Goal: Information Seeking & Learning: Learn about a topic

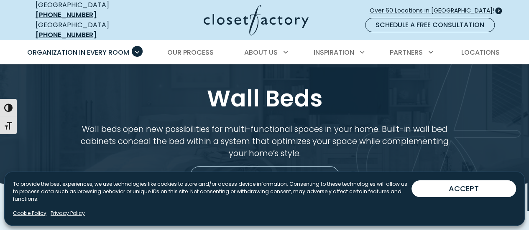
click at [428, 6] on span "Over 60 Locations in [GEOGRAPHIC_DATA]!" at bounding box center [435, 10] width 131 height 9
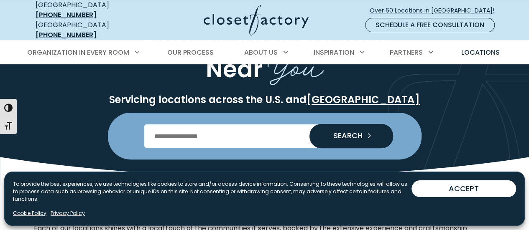
scroll to position [84, 0]
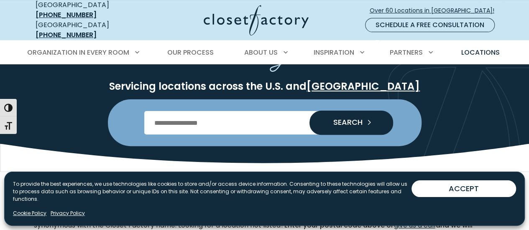
click at [225, 123] on input "Enter Postal Code" at bounding box center [264, 122] width 240 height 23
type input "*****"
click at [351, 119] on span "SEARCH" at bounding box center [345, 123] width 36 height 8
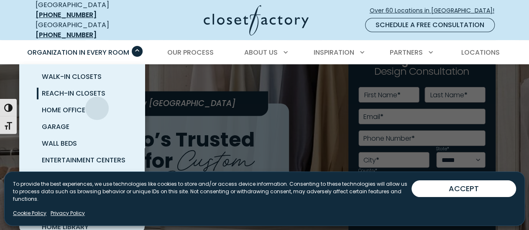
scroll to position [42, 0]
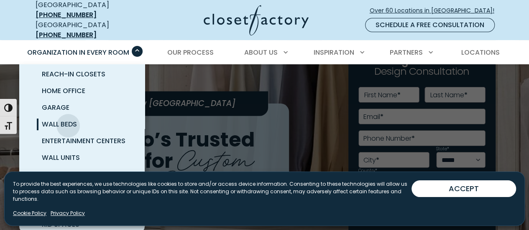
click at [68, 120] on span "Wall Beds" at bounding box center [59, 125] width 35 height 10
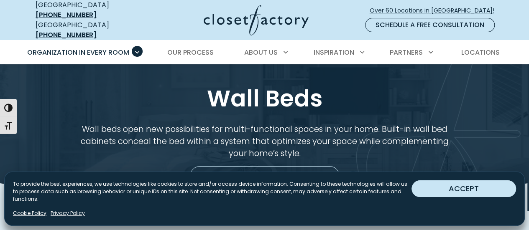
click at [466, 197] on button "ACCEPT" at bounding box center [463, 189] width 105 height 17
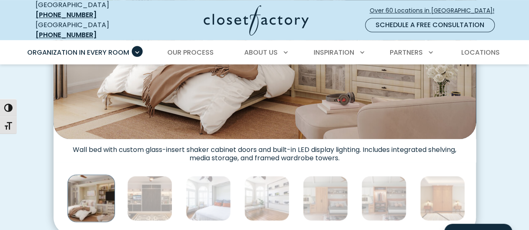
scroll to position [460, 0]
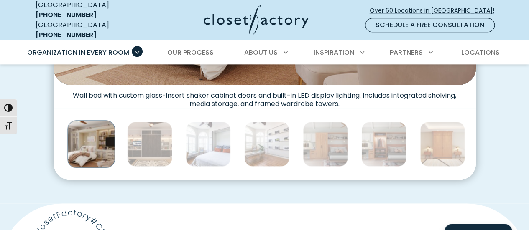
click at [79, 151] on img "Thumbnail Gallery" at bounding box center [90, 143] width 47 height 47
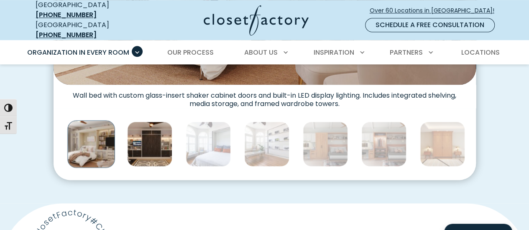
click at [136, 143] on img "Thumbnail Gallery" at bounding box center [149, 144] width 45 height 45
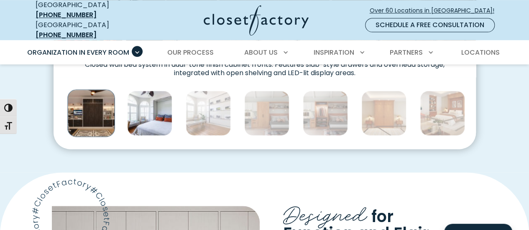
scroll to position [502, 0]
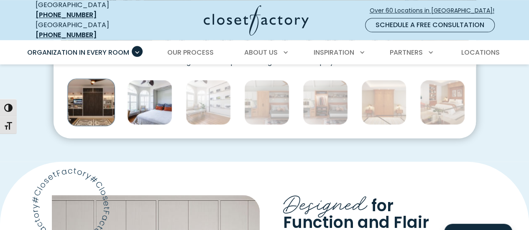
click at [156, 103] on img "Thumbnail Gallery" at bounding box center [149, 102] width 45 height 45
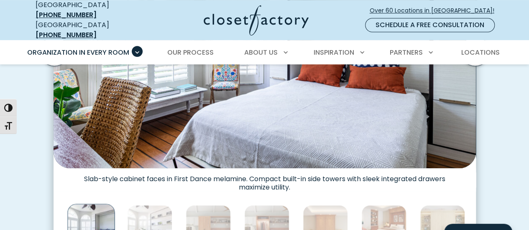
scroll to position [418, 0]
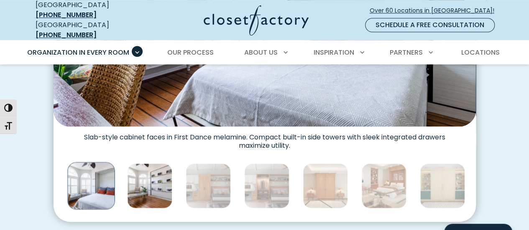
click at [166, 184] on img "Thumbnail Gallery" at bounding box center [149, 185] width 45 height 45
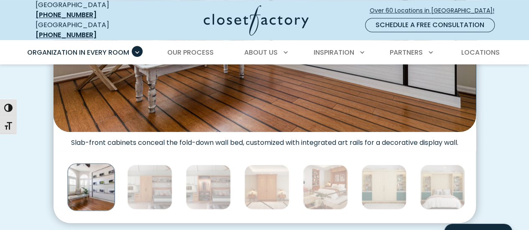
scroll to position [460, 0]
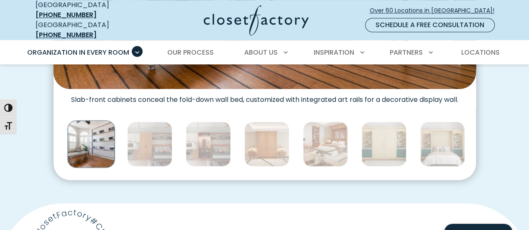
click at [174, 150] on div "Thumbnail Gallery" at bounding box center [501, 144] width 2056 height 52
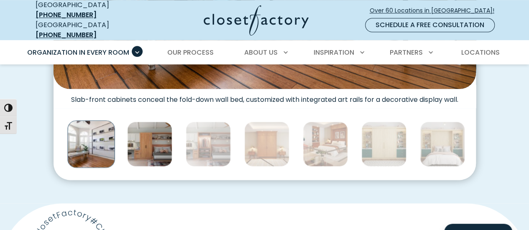
click at [159, 150] on img "Thumbnail Gallery" at bounding box center [149, 144] width 45 height 45
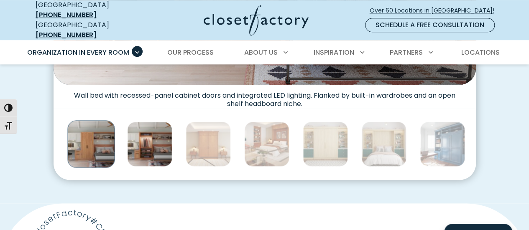
click at [164, 140] on img "Thumbnail Gallery" at bounding box center [149, 144] width 45 height 45
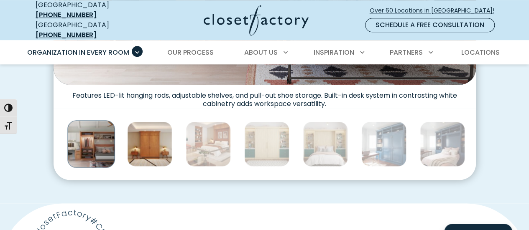
click at [159, 150] on img "Thumbnail Gallery" at bounding box center [149, 144] width 45 height 45
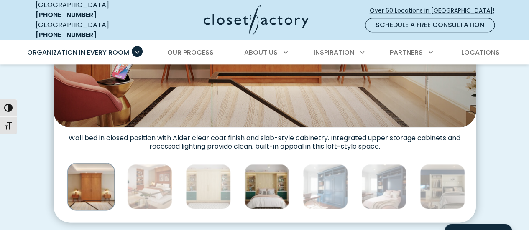
scroll to position [418, 0]
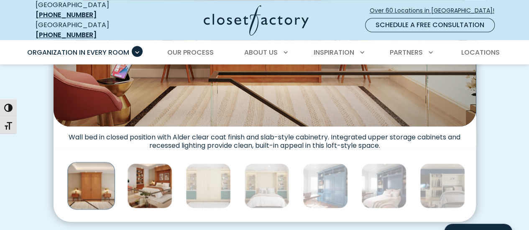
click at [147, 182] on img "Thumbnail Gallery" at bounding box center [149, 185] width 45 height 45
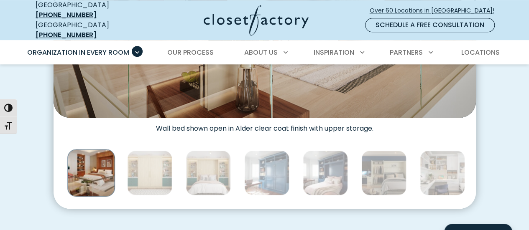
scroll to position [460, 0]
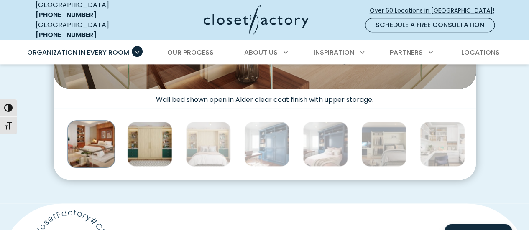
click at [157, 148] on img "Thumbnail Gallery" at bounding box center [149, 144] width 45 height 45
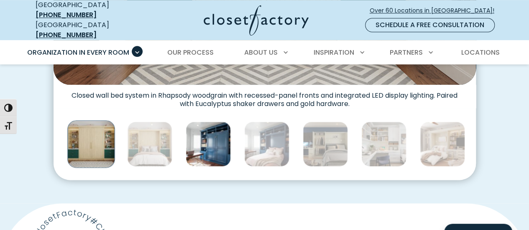
drag, startPoint x: 160, startPoint y: 154, endPoint x: 168, endPoint y: 153, distance: 8.5
click at [160, 154] on img "Thumbnail Gallery" at bounding box center [149, 144] width 45 height 45
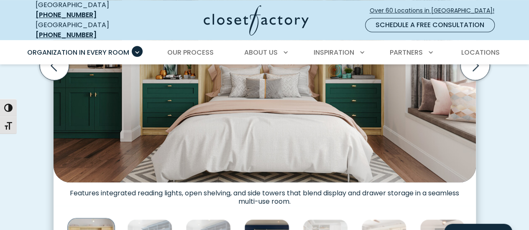
scroll to position [418, 0]
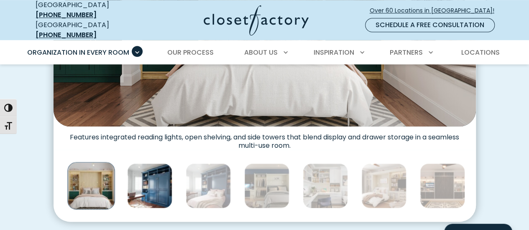
click at [165, 172] on img "Thumbnail Gallery" at bounding box center [149, 185] width 45 height 45
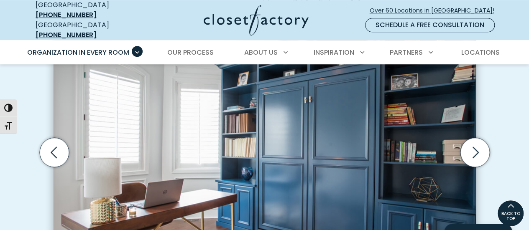
scroll to position [293, 0]
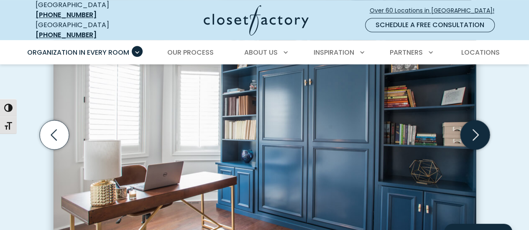
click at [477, 132] on icon "Next slide" at bounding box center [474, 134] width 29 height 29
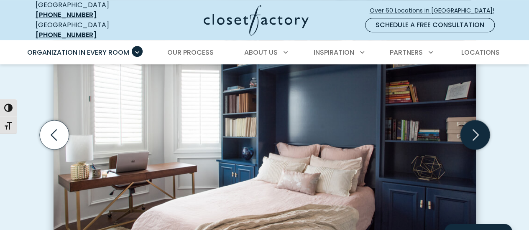
click at [477, 132] on icon "Next slide" at bounding box center [474, 134] width 29 height 29
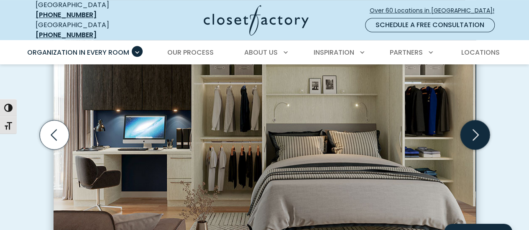
click at [477, 132] on icon "Next slide" at bounding box center [474, 134] width 29 height 29
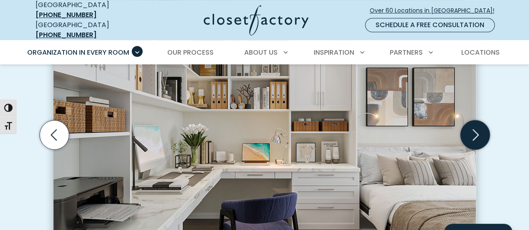
click at [477, 132] on icon "Next slide" at bounding box center [474, 134] width 29 height 29
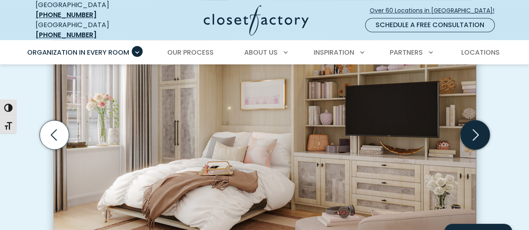
click at [477, 132] on icon "Next slide" at bounding box center [474, 134] width 29 height 29
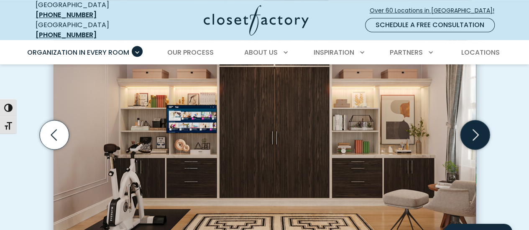
click at [477, 132] on icon "Next slide" at bounding box center [474, 134] width 29 height 29
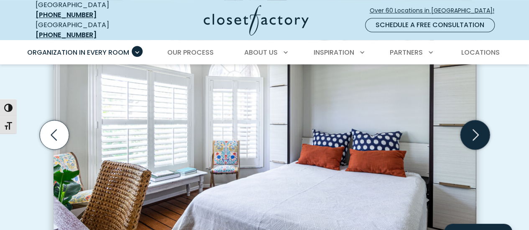
click at [477, 132] on icon "Next slide" at bounding box center [474, 134] width 29 height 29
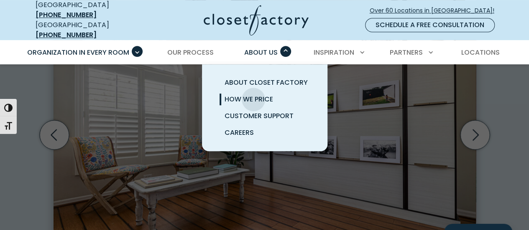
click at [253, 95] on span "How We Price" at bounding box center [249, 100] width 49 height 10
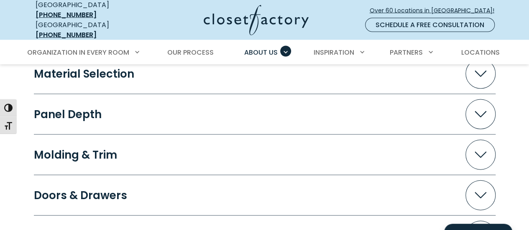
scroll to position [836, 0]
